Goal: Information Seeking & Learning: Learn about a topic

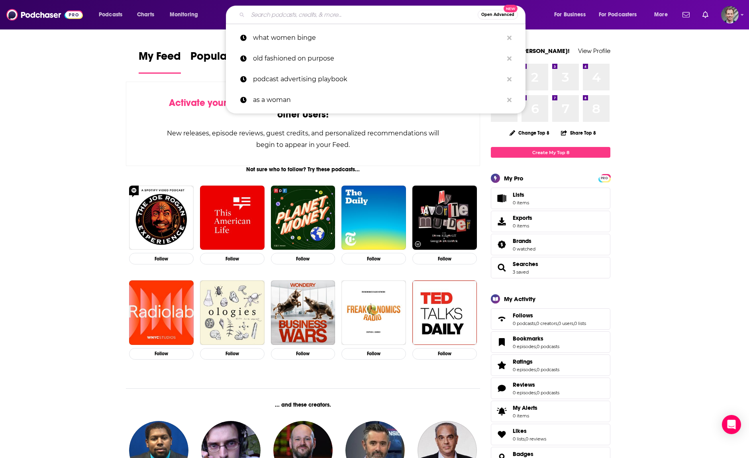
click at [272, 18] on input "Search podcasts, credits, & more..." at bounding box center [363, 14] width 230 height 13
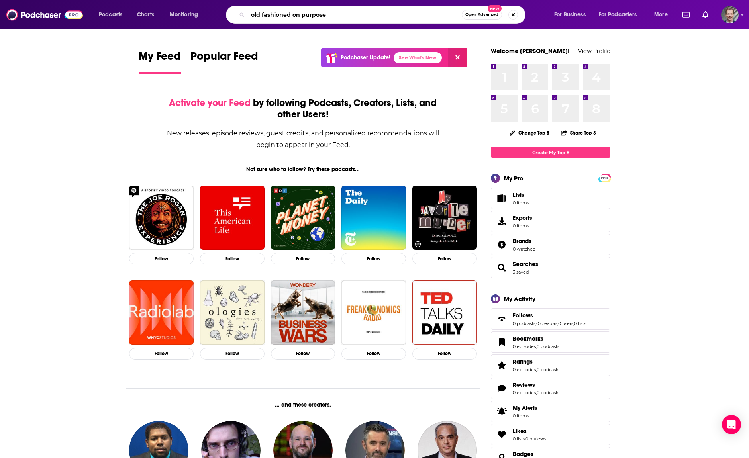
type input "old fashioned on purpose"
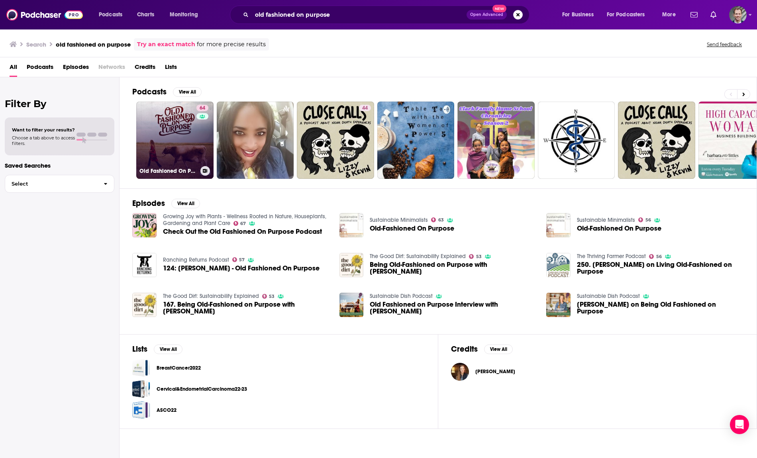
click at [172, 150] on link "64 Old Fashioned On Purpose" at bounding box center [174, 140] width 77 height 77
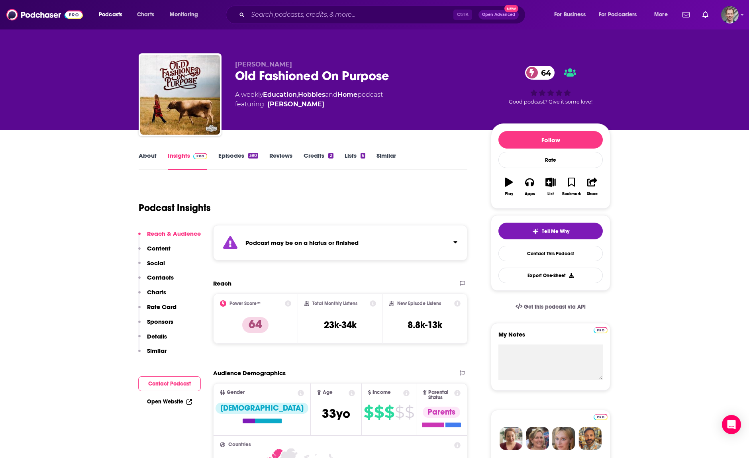
click at [308, 247] on div "Podcast may be on a hiatus or finished" at bounding box center [340, 242] width 254 height 35
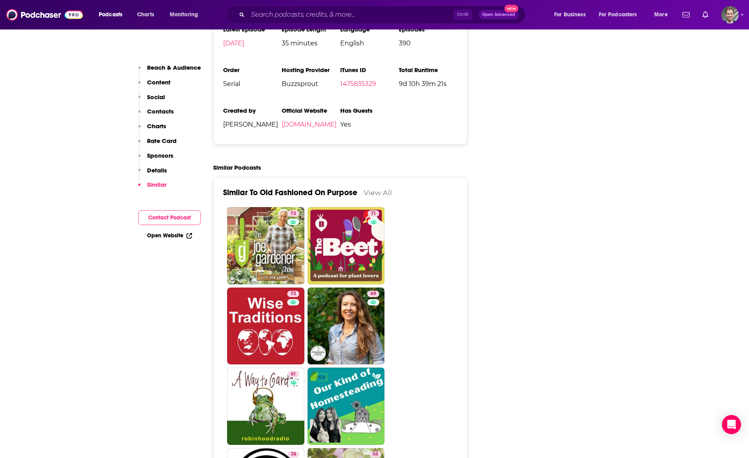
scroll to position [1699, 0]
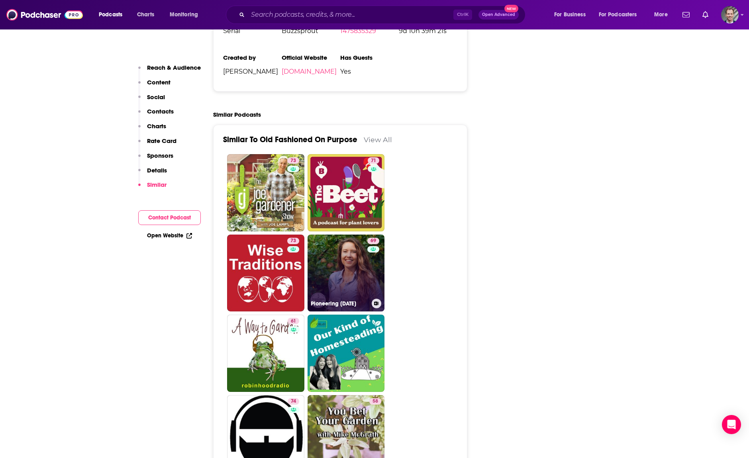
click at [340, 235] on link "69 Pioneering [DATE]" at bounding box center [346, 273] width 77 height 77
type input "[URL][DOMAIN_NAME][DATE]"
